Goal: Entertainment & Leisure: Consume media (video, audio)

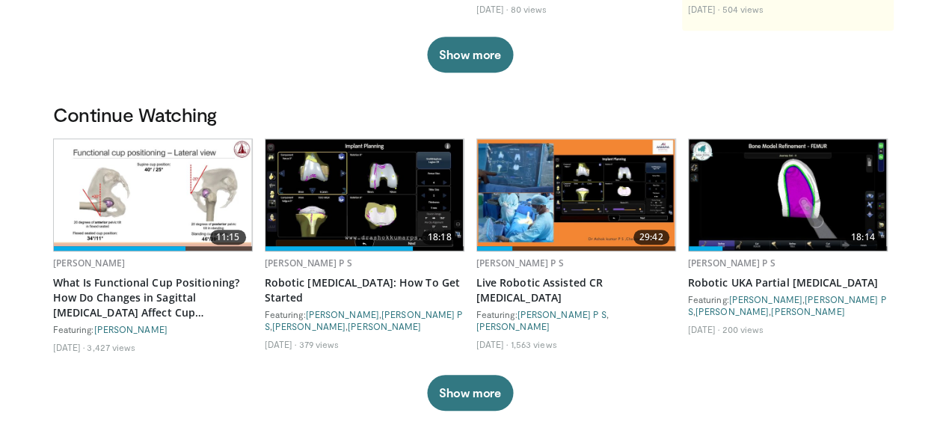
scroll to position [387, 0]
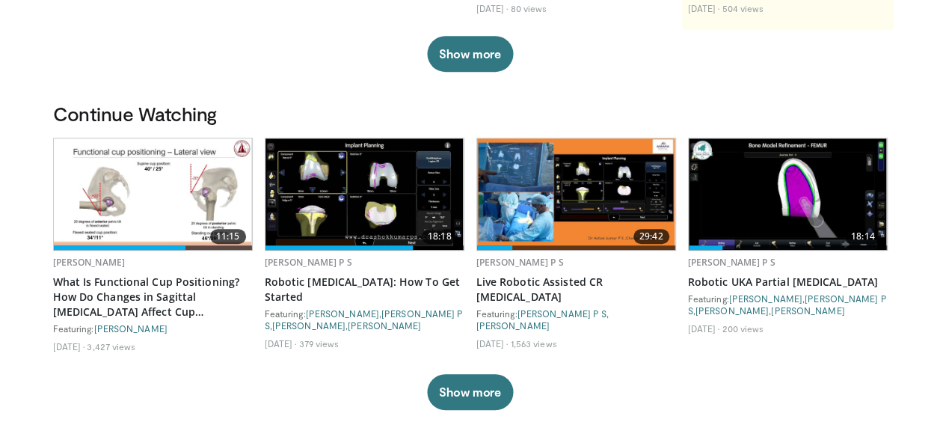
click at [549, 212] on img at bounding box center [576, 193] width 198 height 111
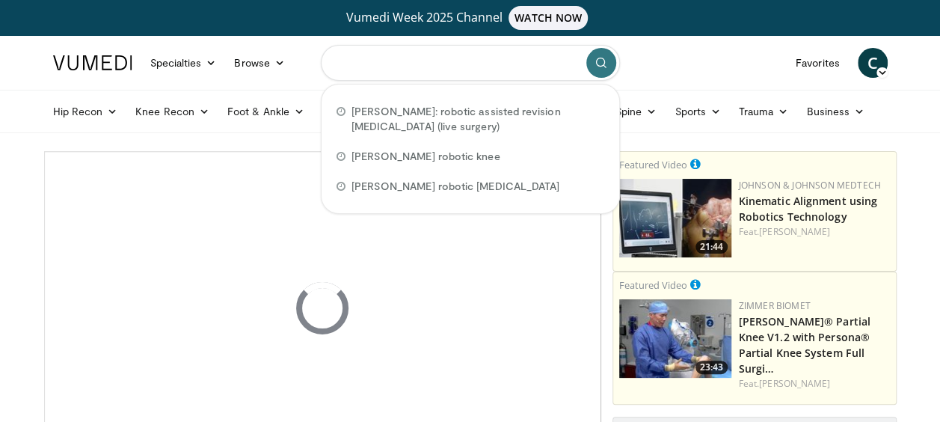
click at [398, 63] on input "Search topics, interventions" at bounding box center [470, 63] width 299 height 36
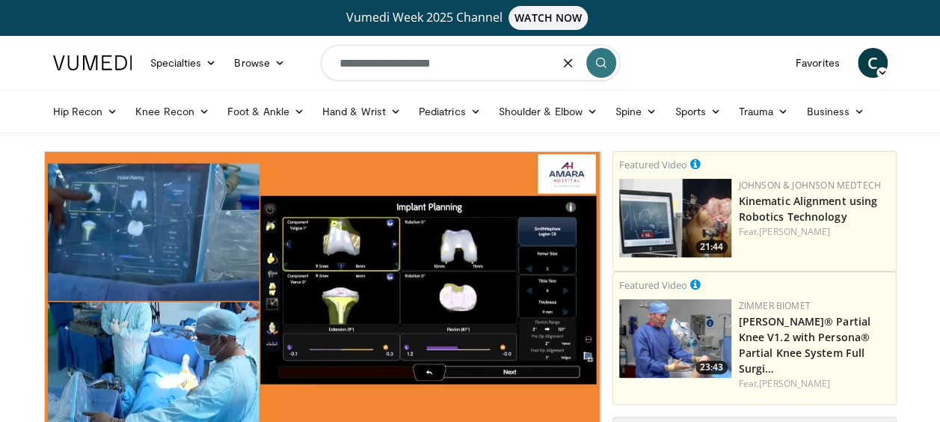
type input "**********"
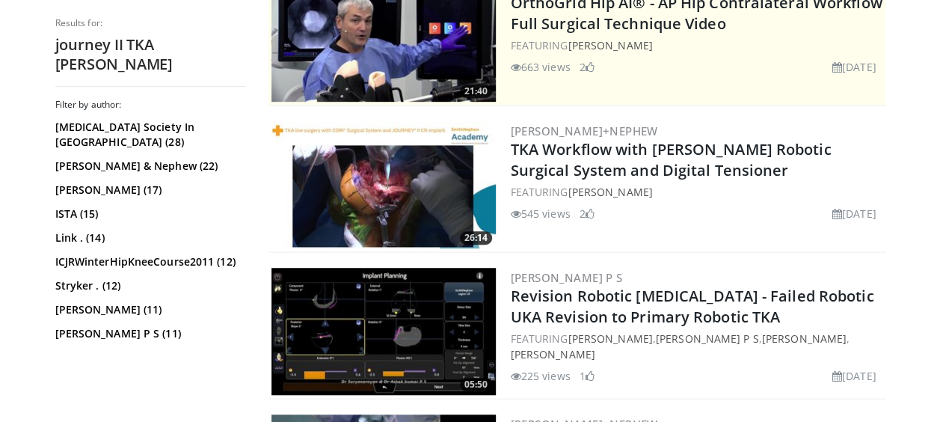
scroll to position [378, 0]
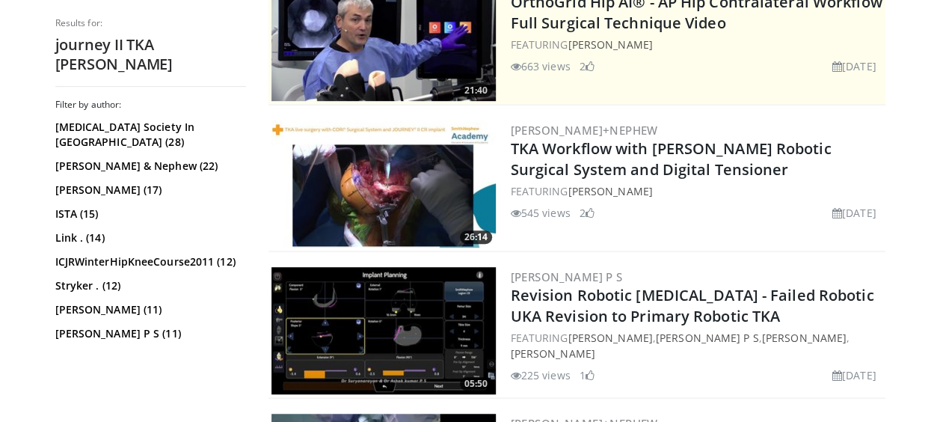
click at [408, 205] on img at bounding box center [383, 183] width 224 height 127
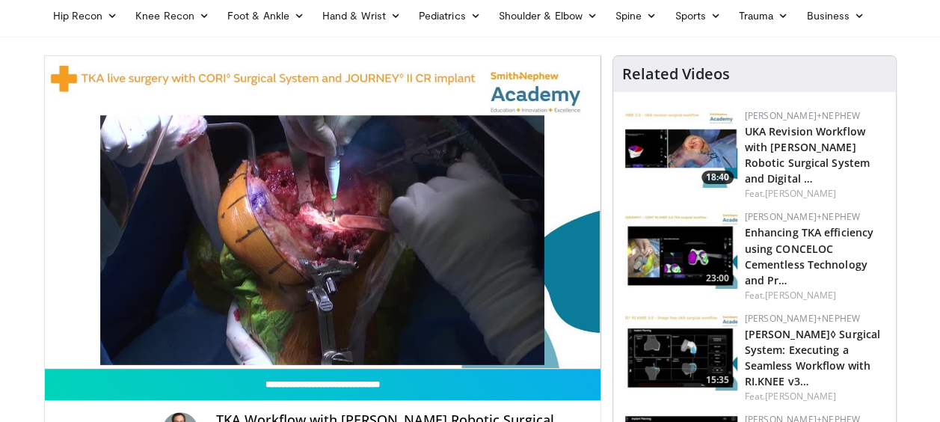
scroll to position [100, 0]
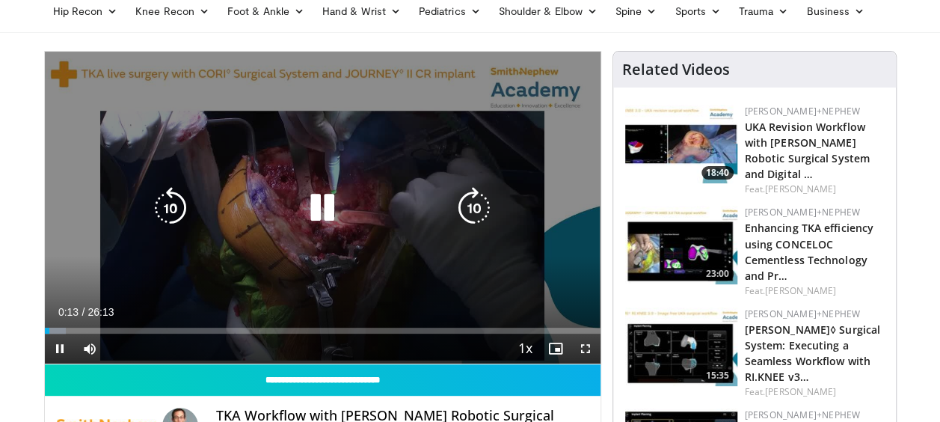
click at [311, 212] on icon "Video Player" at bounding box center [322, 208] width 42 height 42
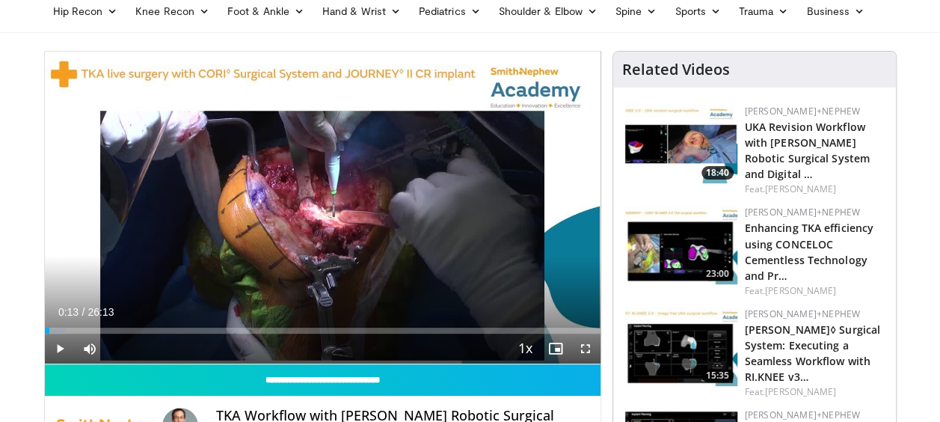
click at [311, 212] on div "10 seconds Tap to unmute" at bounding box center [323, 208] width 556 height 312
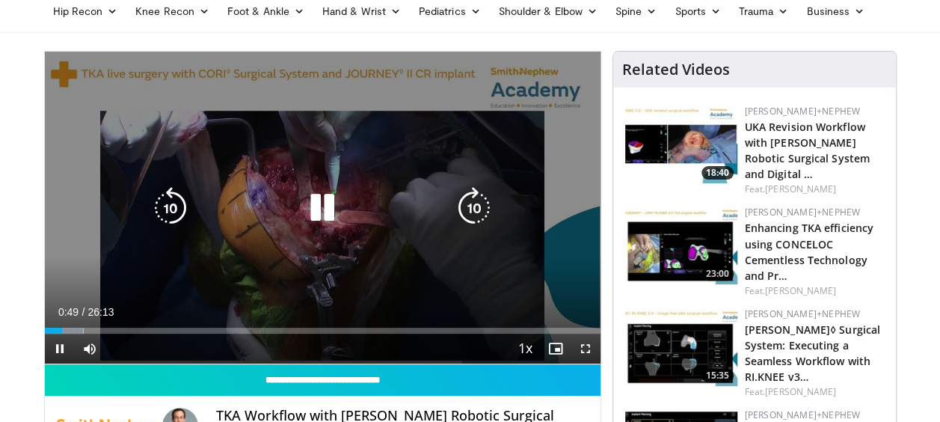
click at [325, 205] on icon "Video Player" at bounding box center [322, 208] width 42 height 42
click at [322, 208] on icon "Video Player" at bounding box center [322, 208] width 42 height 42
click at [326, 205] on icon "Video Player" at bounding box center [322, 208] width 42 height 42
